Goal: Subscribe to service/newsletter

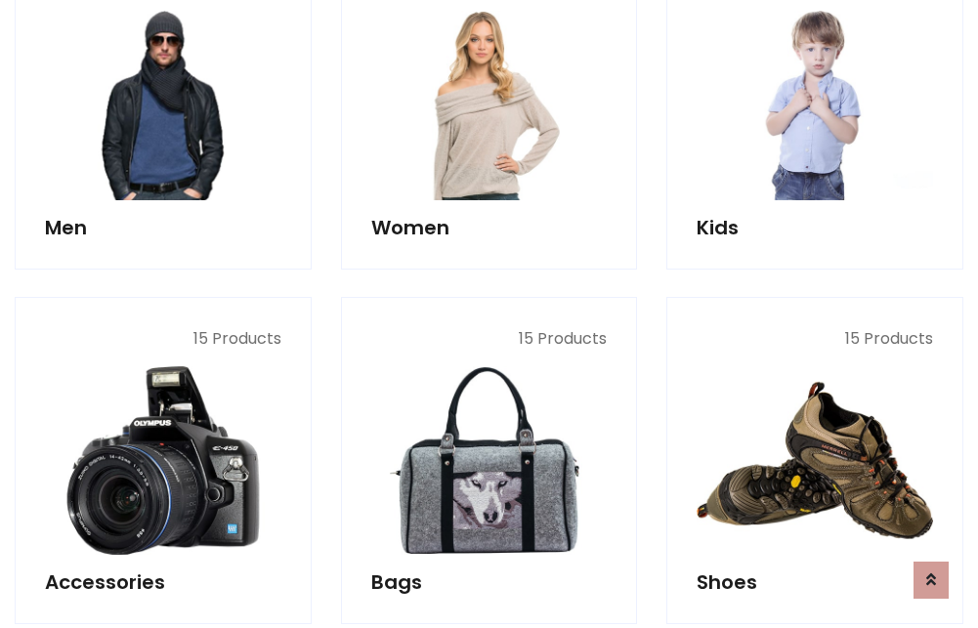
scroll to position [1418, 0]
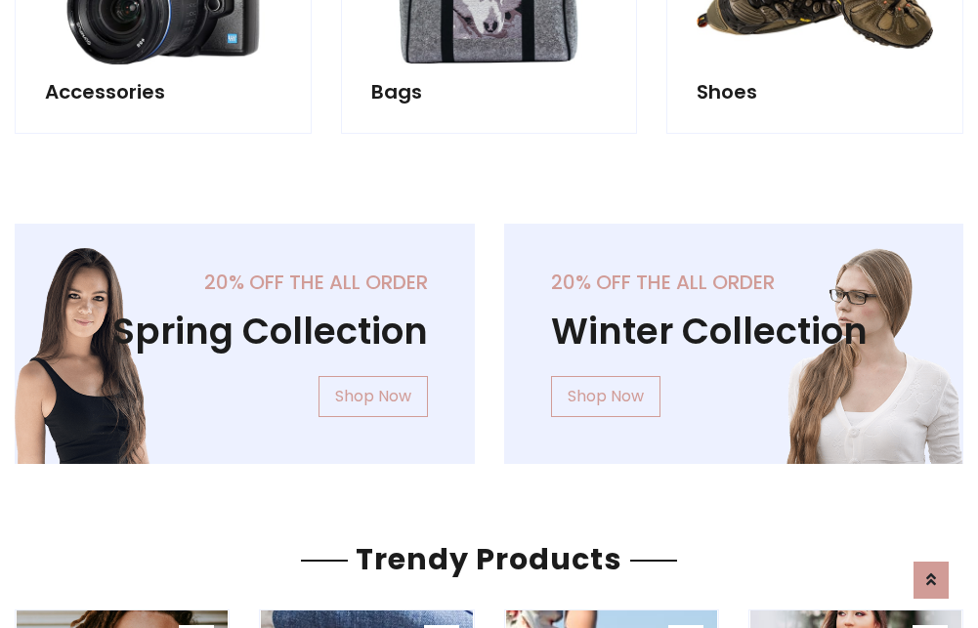
click at [489, 336] on div "20% off the all order Winter Collection Shop Now" at bounding box center [733, 360] width 489 height 272
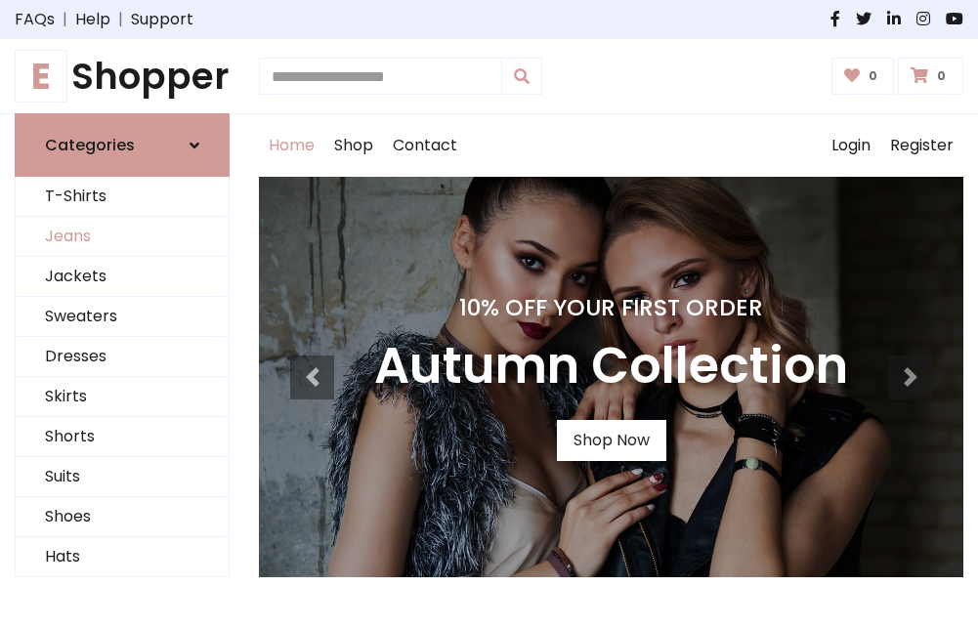
click at [122, 237] on link "Jeans" at bounding box center [122, 237] width 213 height 40
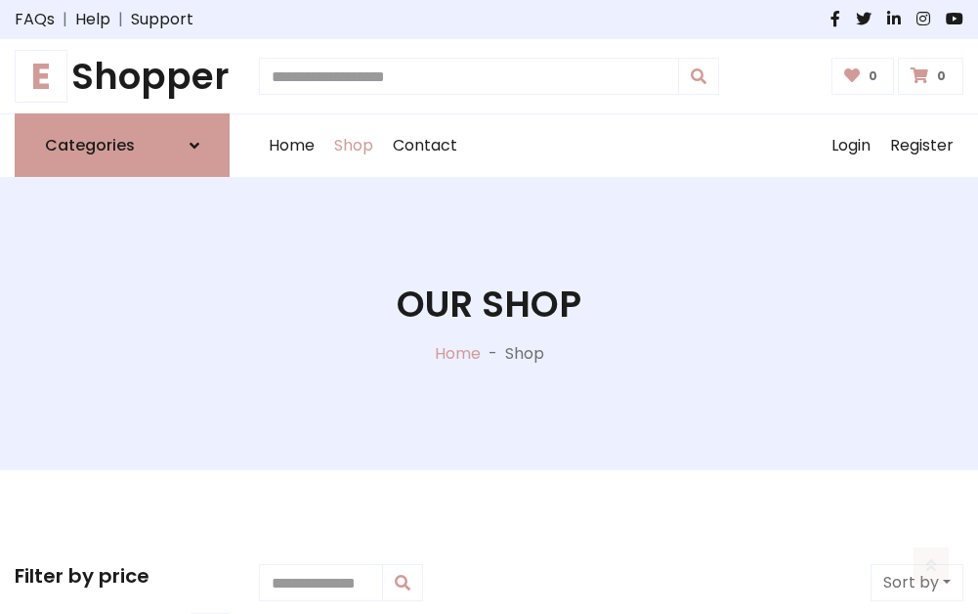
scroll to position [616, 0]
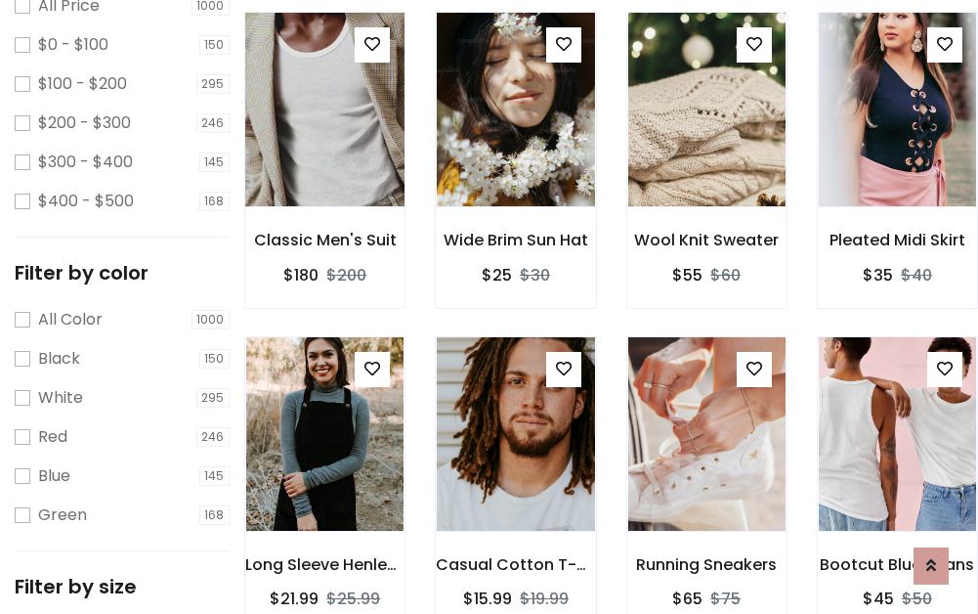
click at [324, 152] on img at bounding box center [325, 109] width 189 height 469
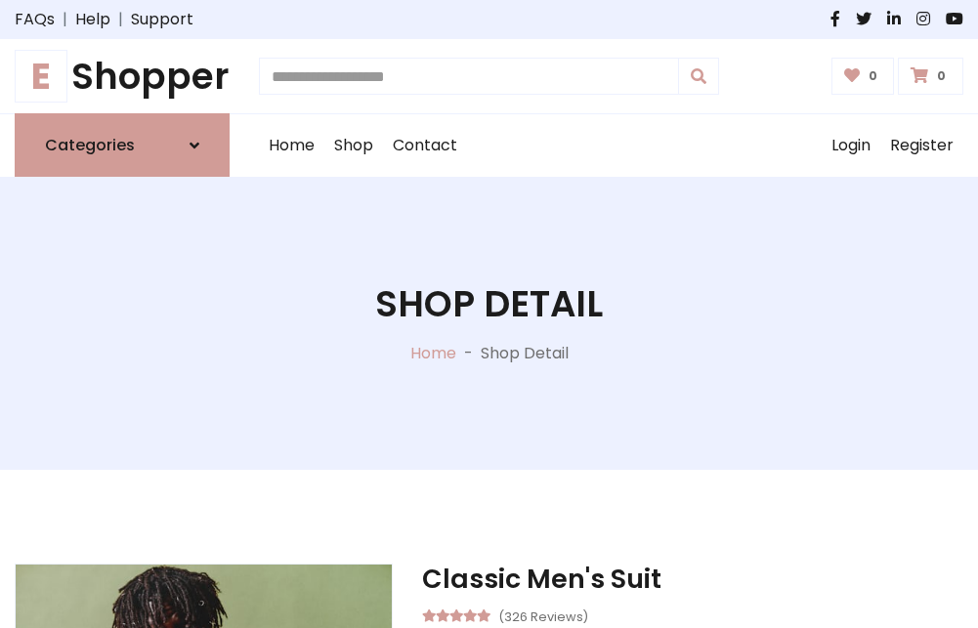
scroll to position [210, 0]
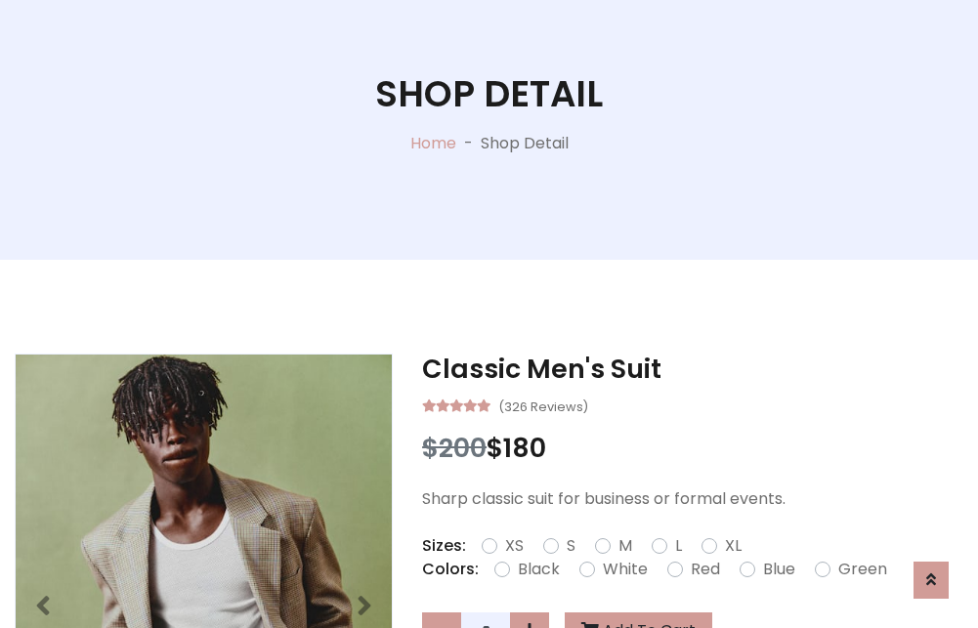
click at [702, 570] on label "Red" at bounding box center [705, 569] width 29 height 23
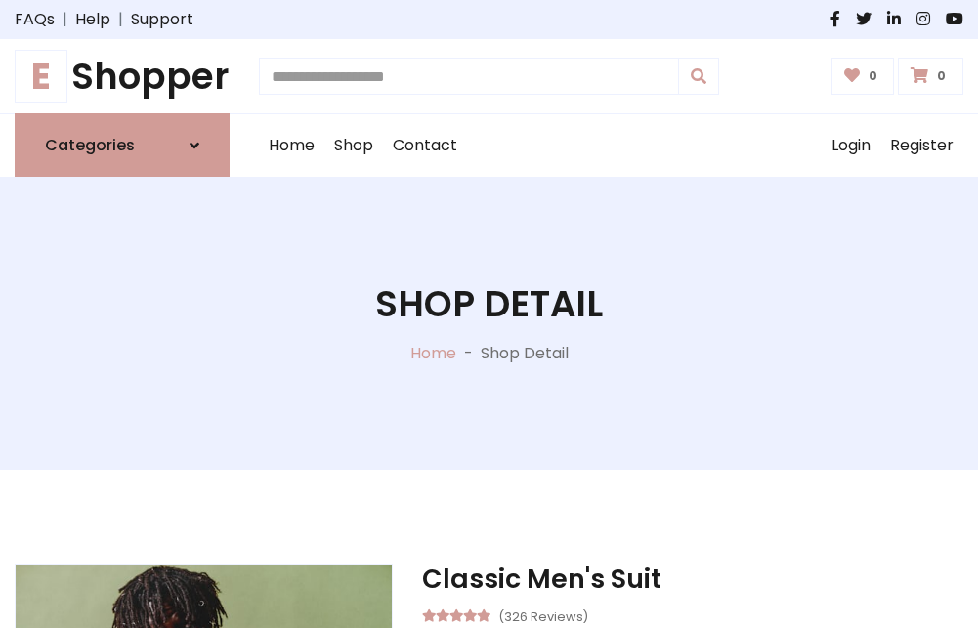
scroll to position [210, 0]
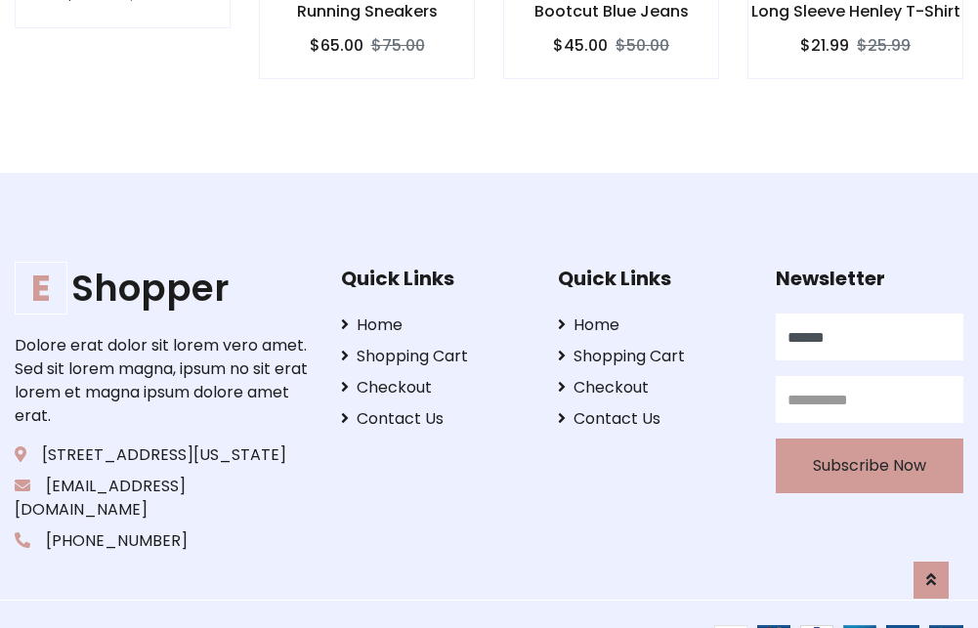
type input "******"
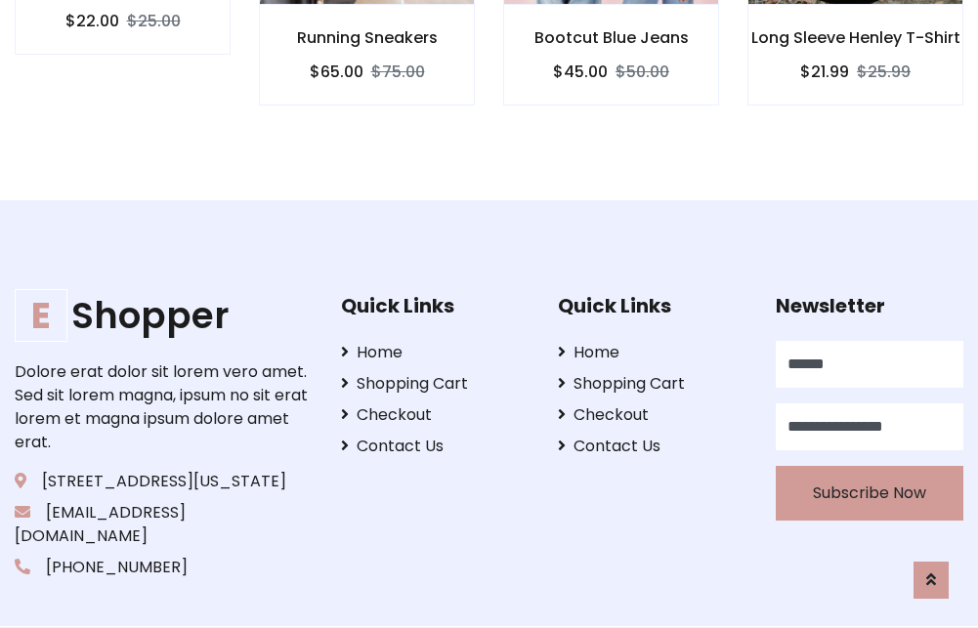
scroll to position [1929, 0]
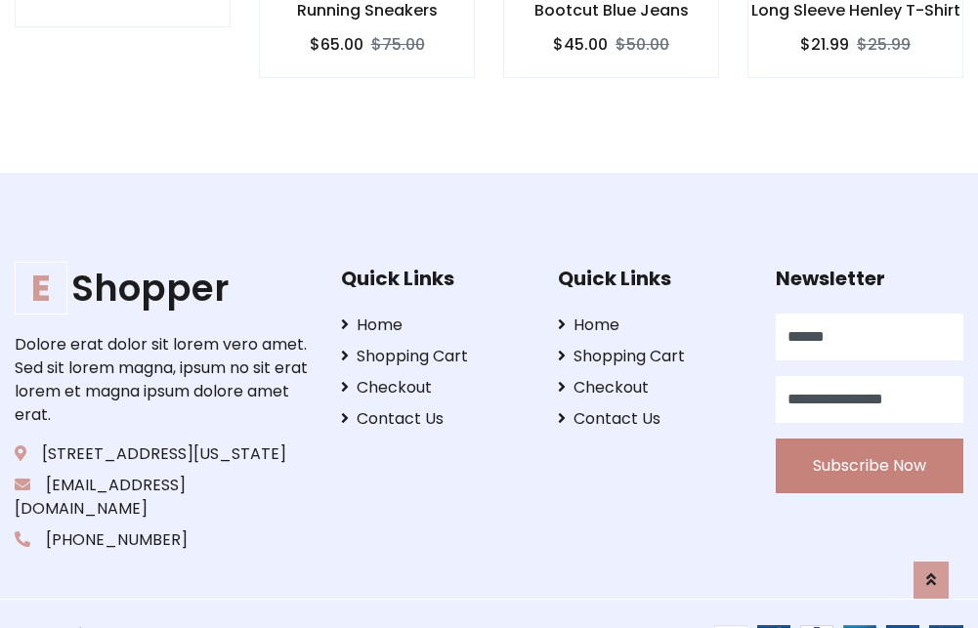
type input "**********"
click at [869, 443] on button "Subscribe Now" at bounding box center [870, 466] width 188 height 55
